Goal: Task Accomplishment & Management: Complete application form

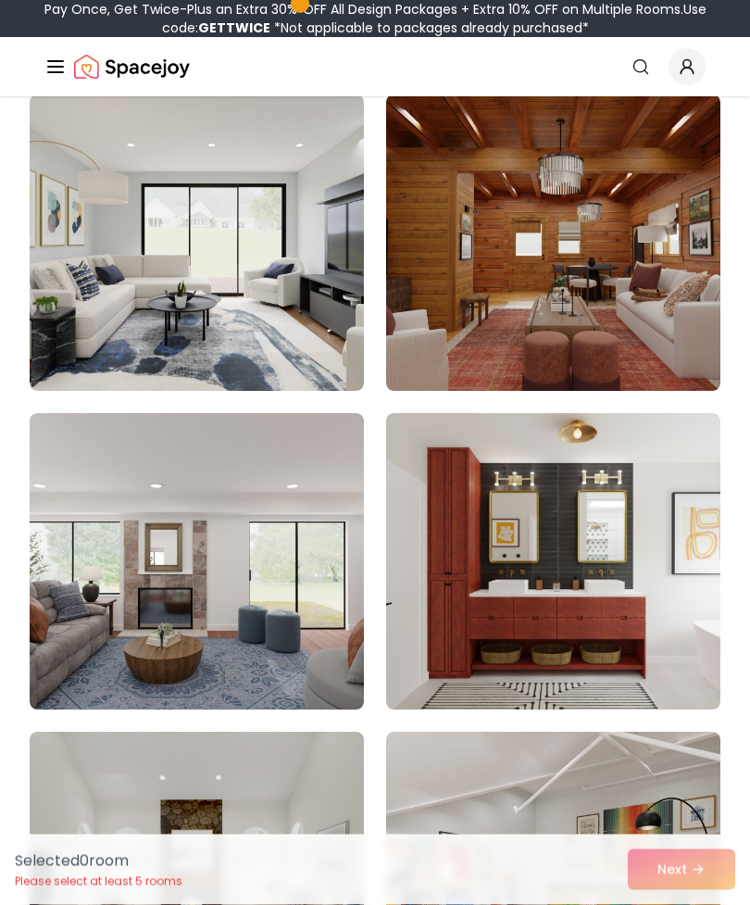
scroll to position [1528, 0]
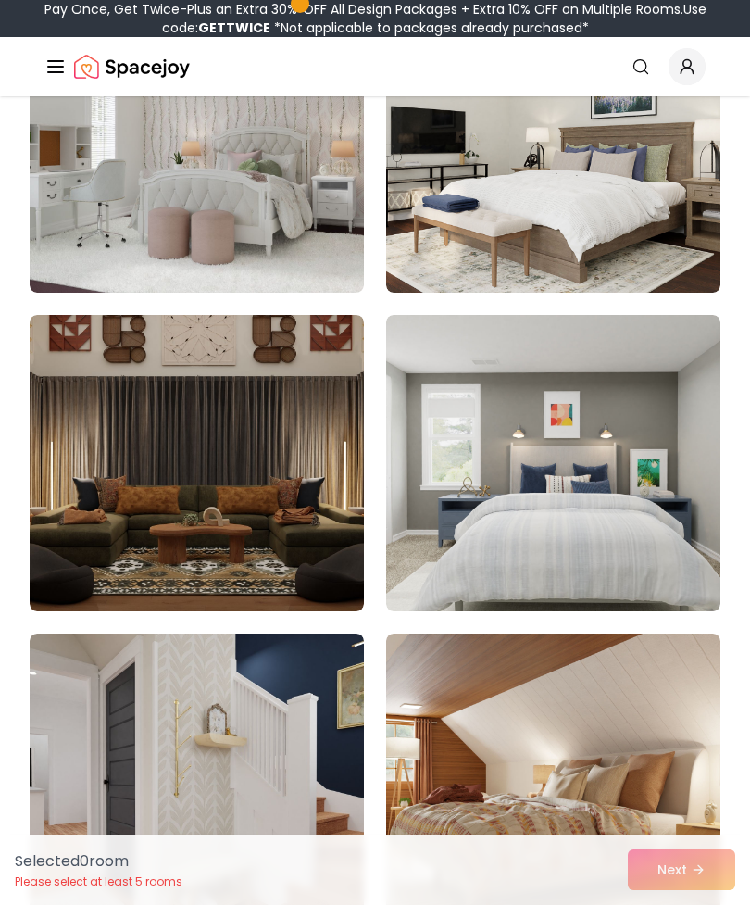
click at [256, 499] on img at bounding box center [197, 463] width 334 height 296
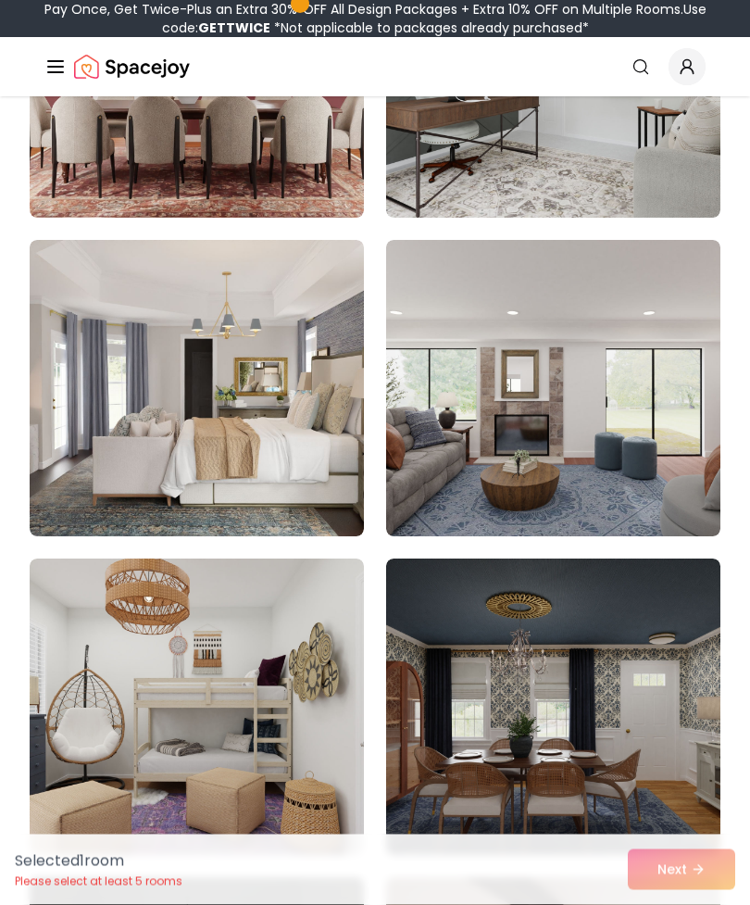
scroll to position [5524, 0]
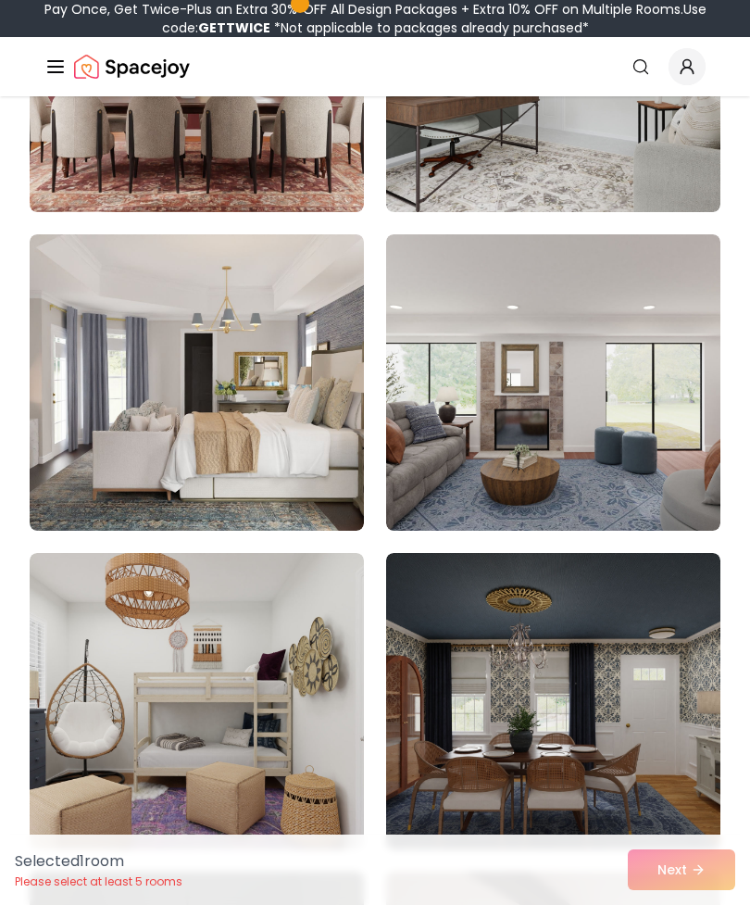
click at [623, 145] on img at bounding box center [553, 64] width 334 height 296
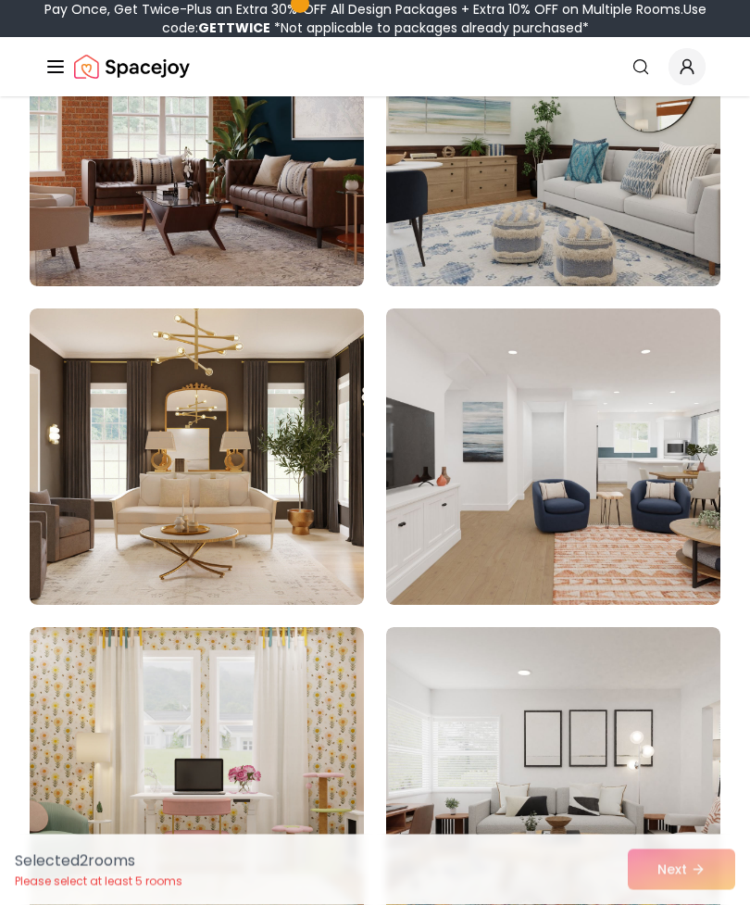
scroll to position [7368, 0]
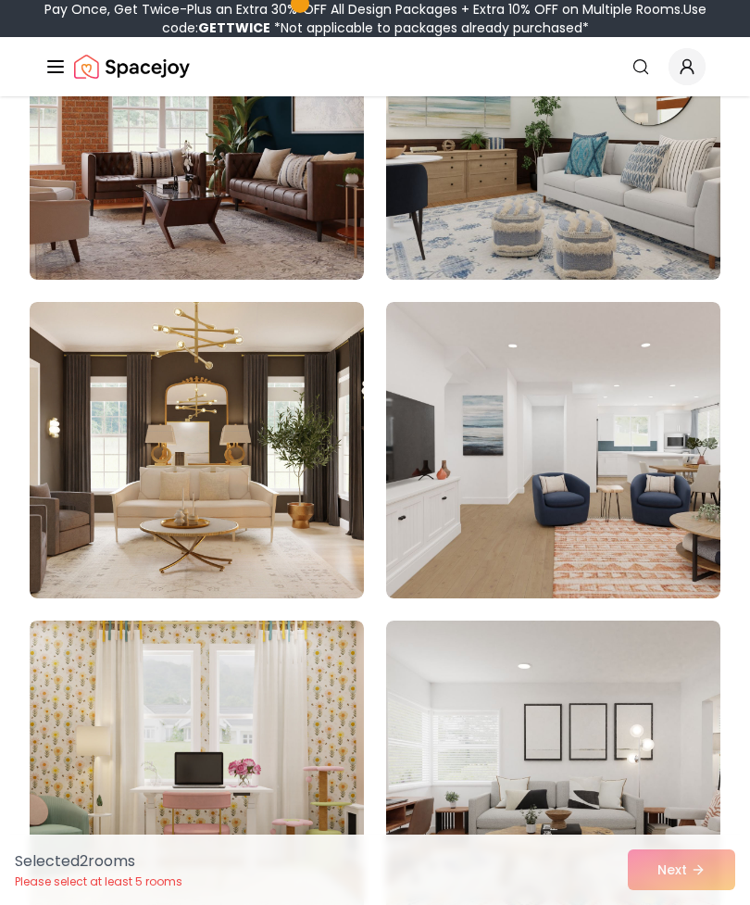
click at [306, 504] on img at bounding box center [197, 450] width 334 height 296
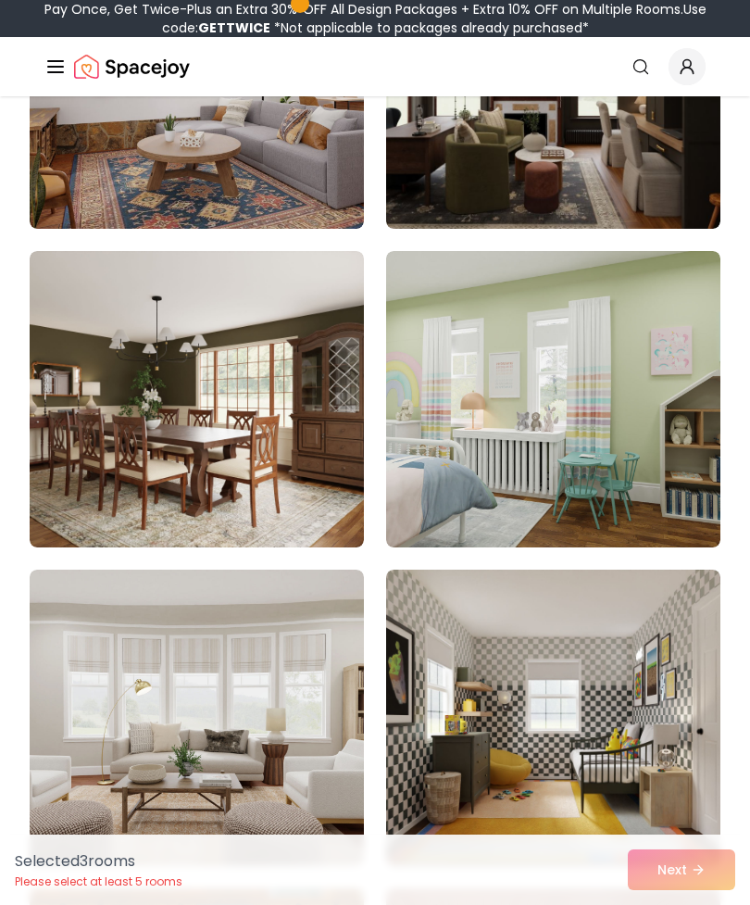
click at [570, 167] on img at bounding box center [553, 80] width 334 height 296
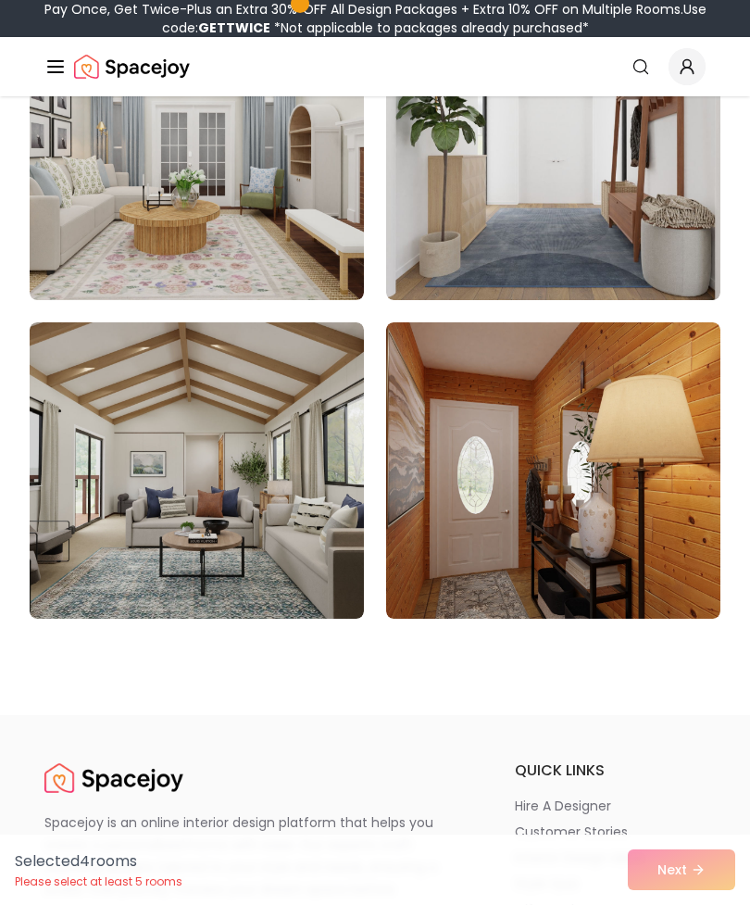
scroll to position [15610, 0]
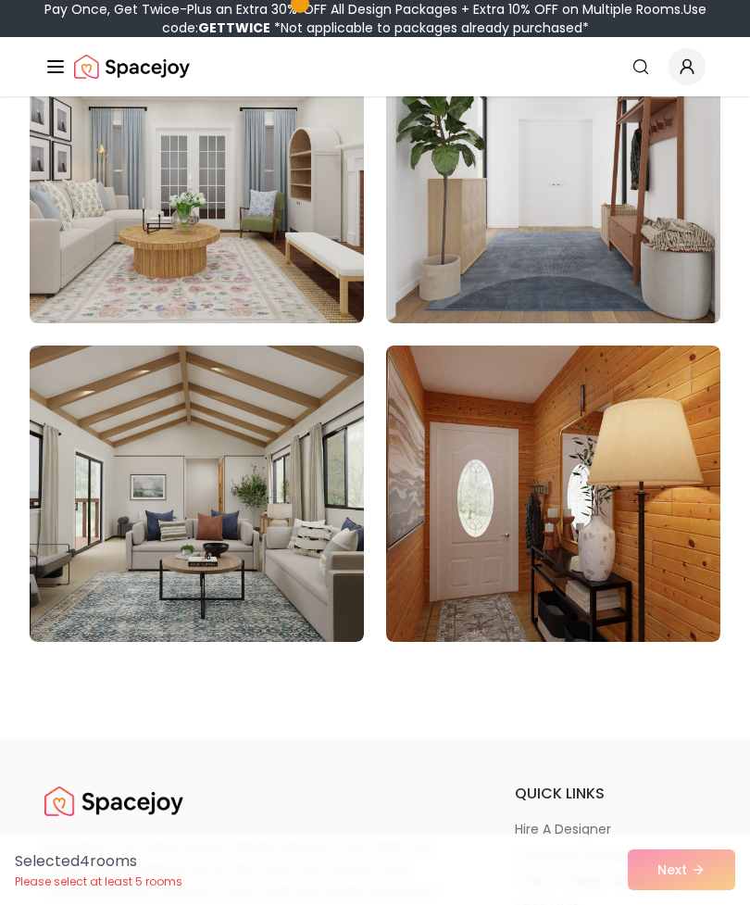
click at [687, 883] on div "Selected 4 room s Please select at least 5 rooms Next" at bounding box center [375, 870] width 750 height 70
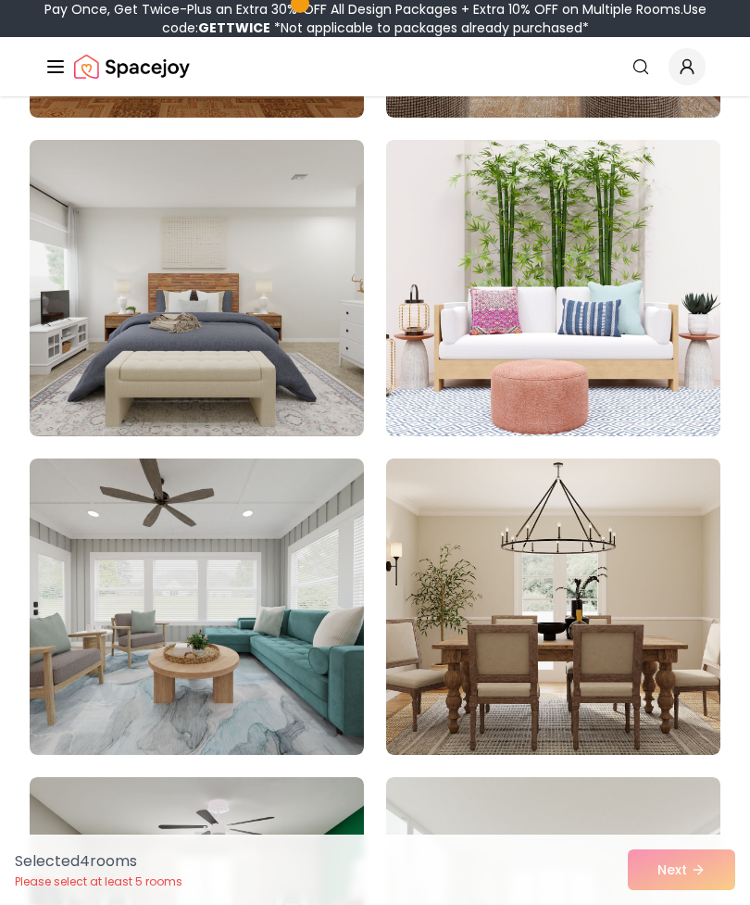
scroll to position [13377, 0]
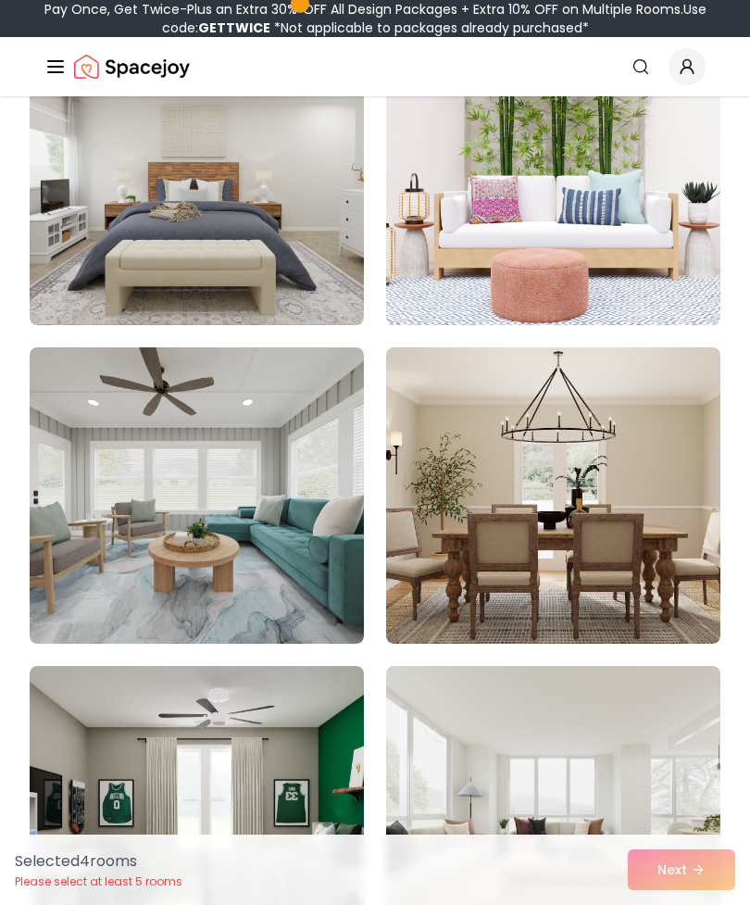
click at [514, 459] on img at bounding box center [553, 495] width 334 height 296
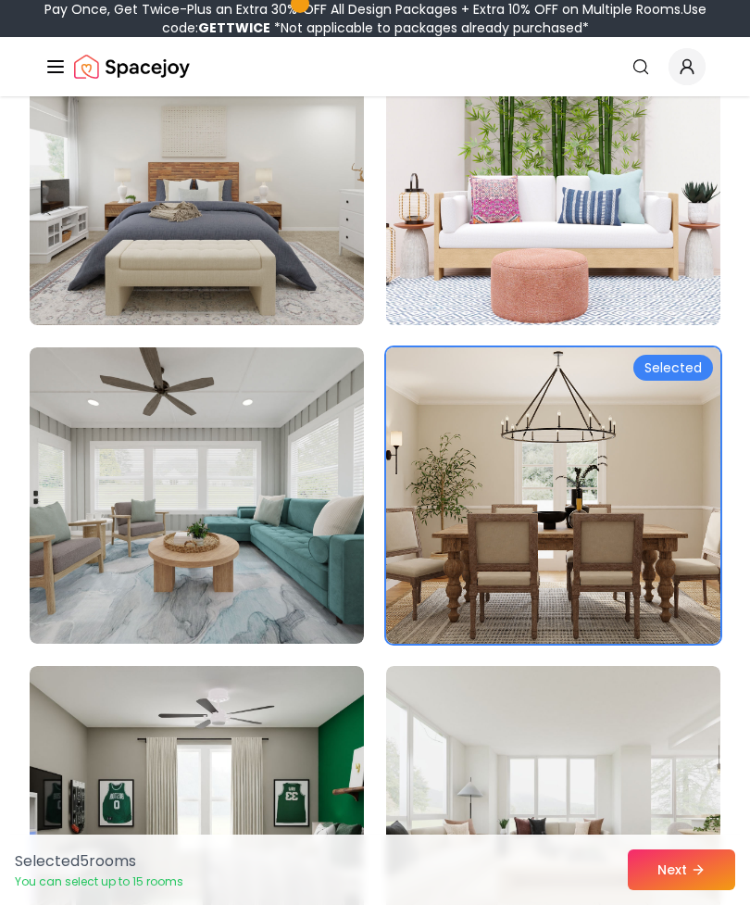
click at [675, 890] on button "Next" at bounding box center [681, 869] width 107 height 41
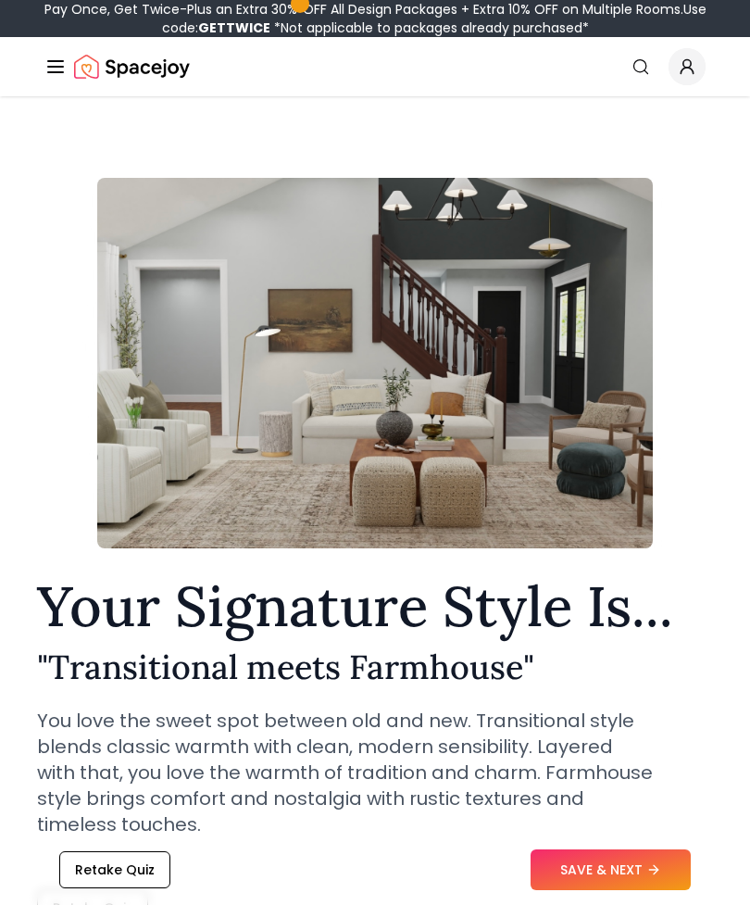
scroll to position [723, 0]
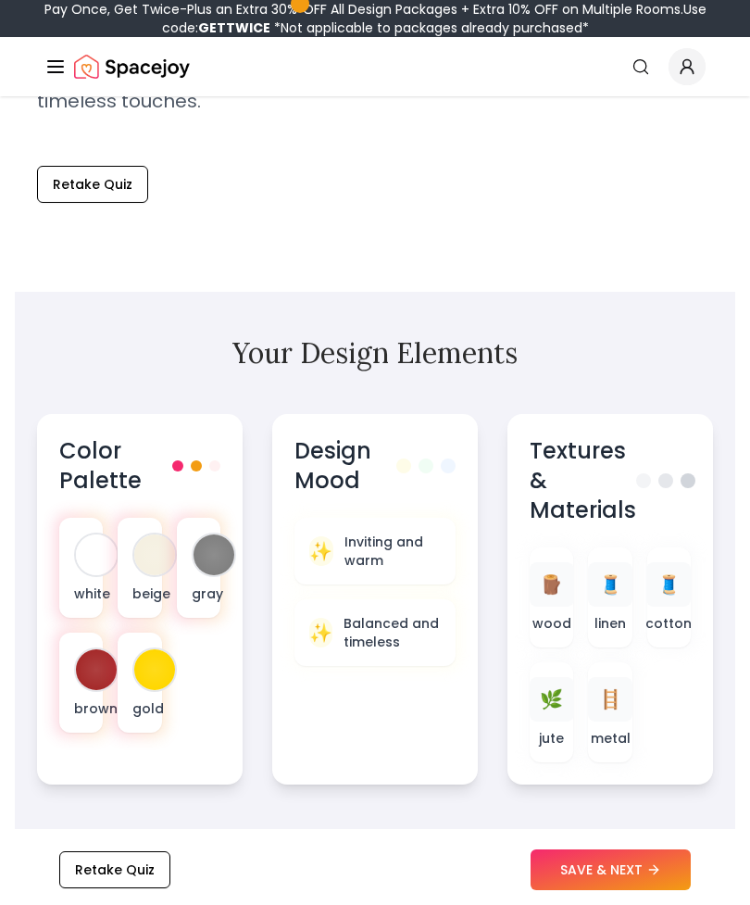
click at [584, 890] on button "SAVE & NEXT" at bounding box center [611, 869] width 160 height 41
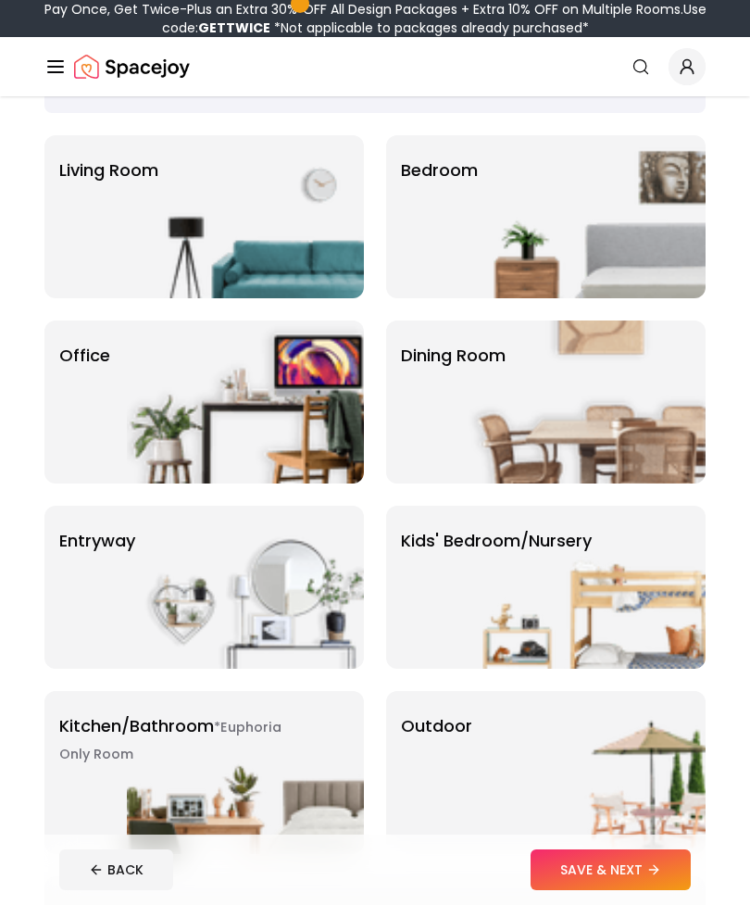
scroll to position [116, 0]
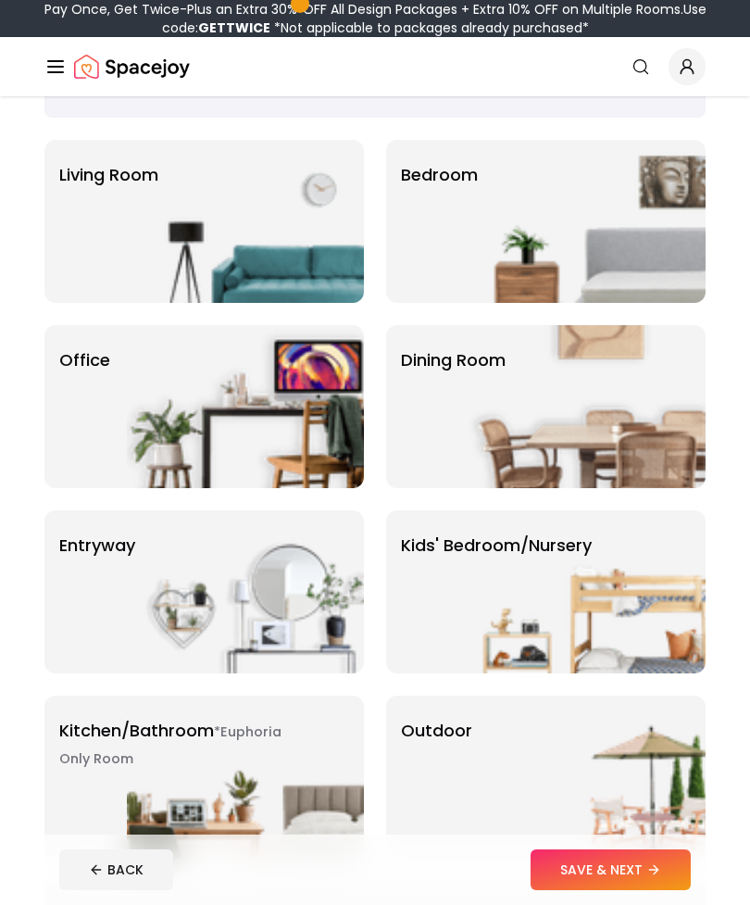
click at [329, 437] on img at bounding box center [245, 406] width 237 height 163
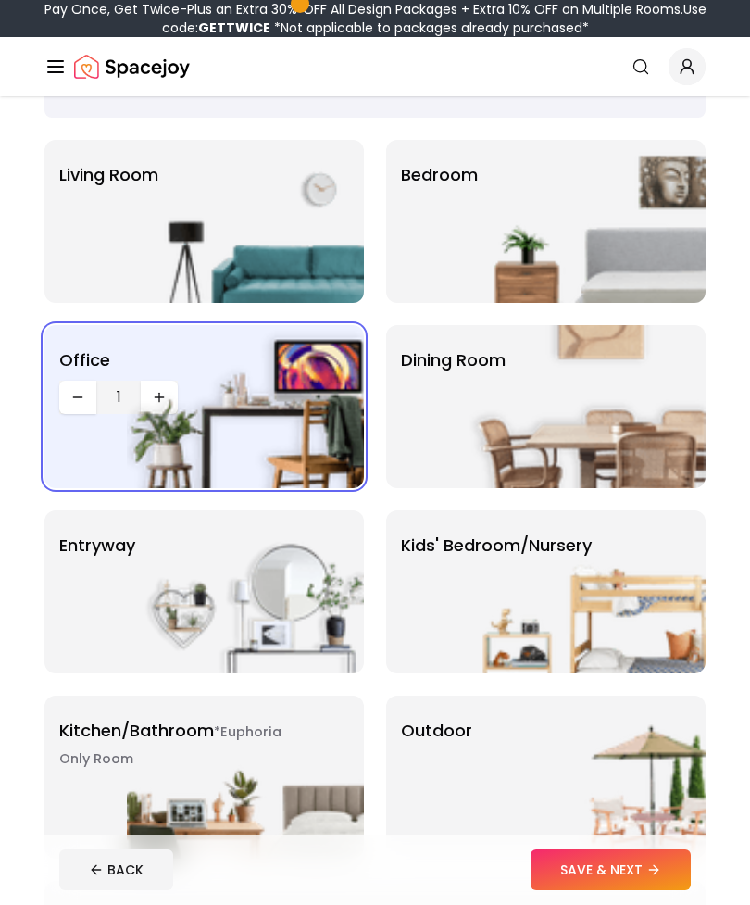
click at [283, 565] on img at bounding box center [245, 591] width 237 height 163
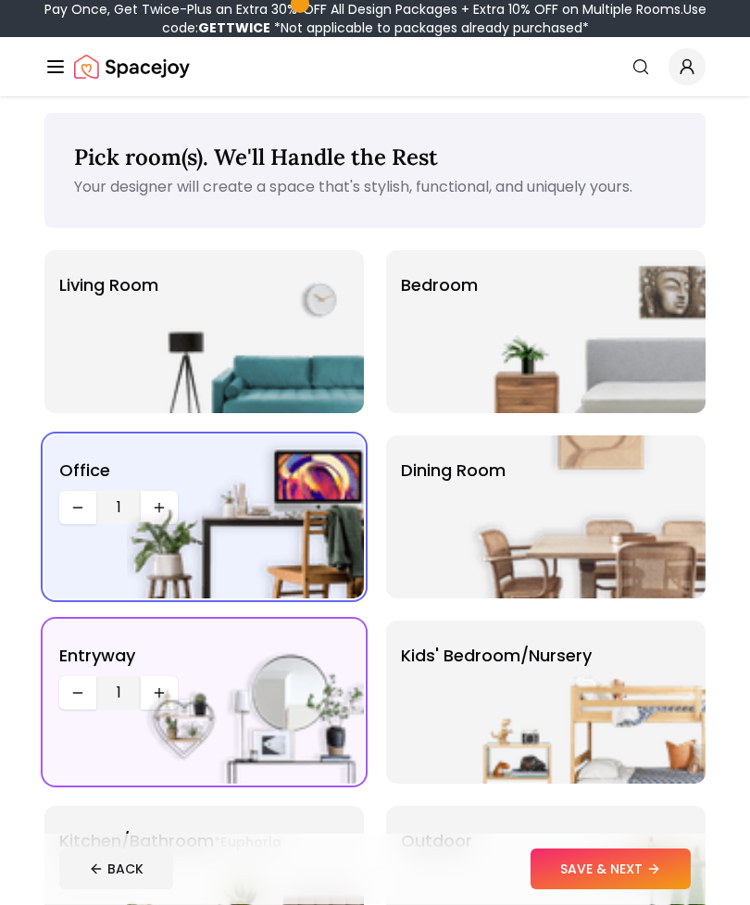
scroll to position [0, 0]
